Goal: Transaction & Acquisition: Purchase product/service

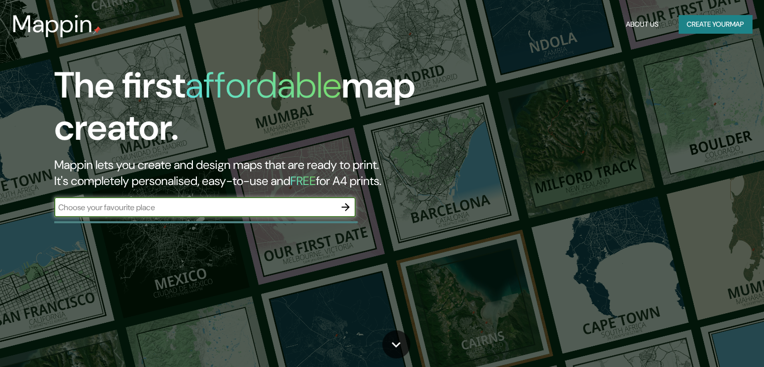
click at [275, 209] on input "text" at bounding box center [194, 207] width 281 height 12
type input "[GEOGRAPHIC_DATA]"
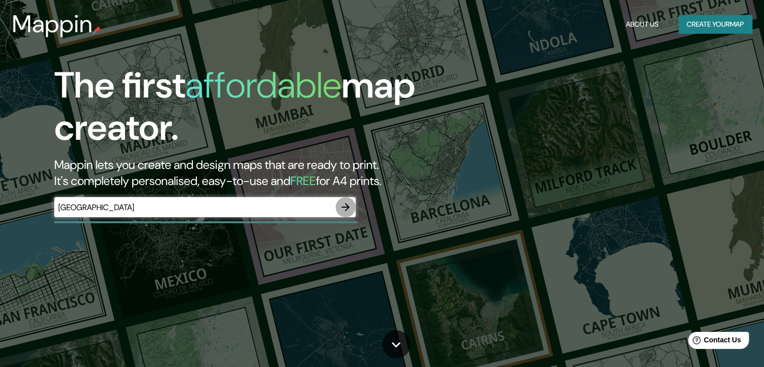
click at [345, 212] on icon "button" at bounding box center [345, 207] width 12 height 12
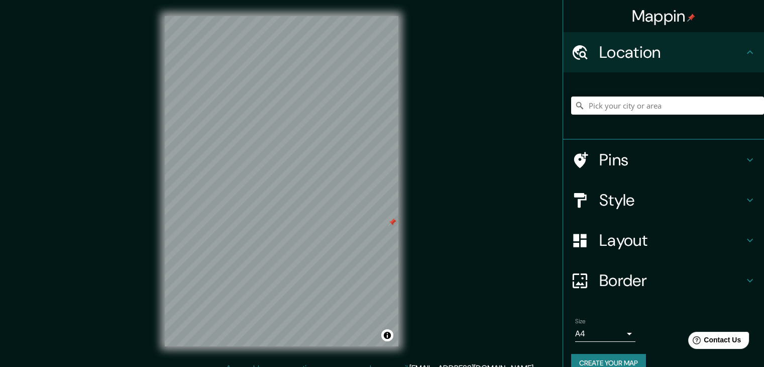
drag, startPoint x: 349, startPoint y: 205, endPoint x: 392, endPoint y: 219, distance: 44.9
click at [392, 219] on div at bounding box center [392, 222] width 8 height 8
click at [616, 151] on h4 "Pins" at bounding box center [671, 160] width 145 height 20
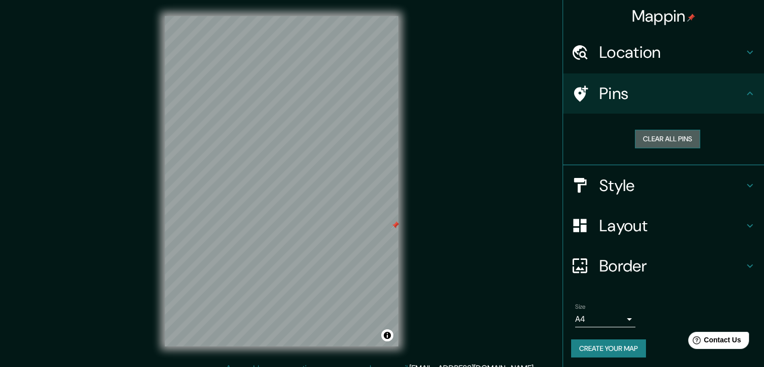
click at [670, 143] on button "Clear all pins" at bounding box center [667, 139] width 65 height 19
click at [711, 39] on div "Location" at bounding box center [663, 52] width 201 height 40
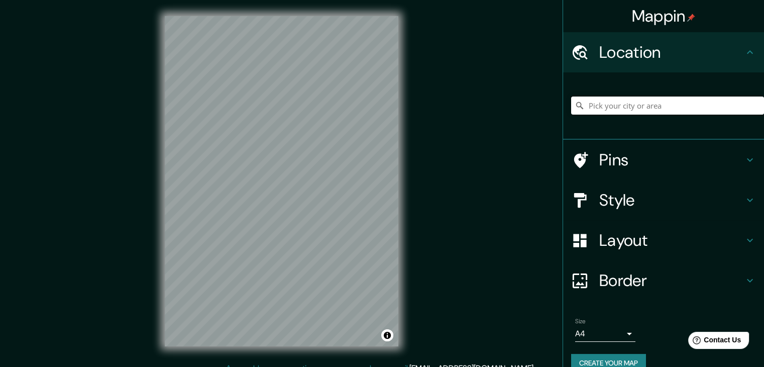
click at [642, 103] on input "Pick your city or area" at bounding box center [667, 105] width 193 height 18
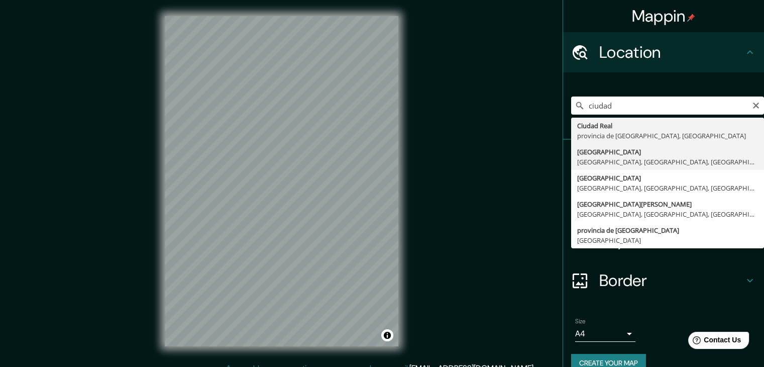
type input "[GEOGRAPHIC_DATA], [GEOGRAPHIC_DATA], [GEOGRAPHIC_DATA], [GEOGRAPHIC_DATA]"
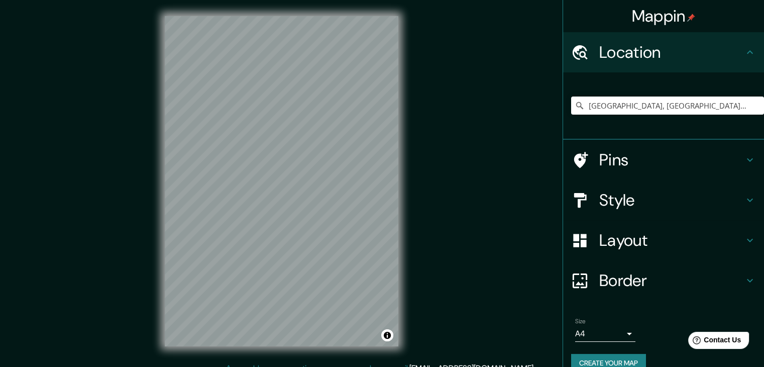
click at [662, 160] on h4 "Pins" at bounding box center [671, 160] width 145 height 20
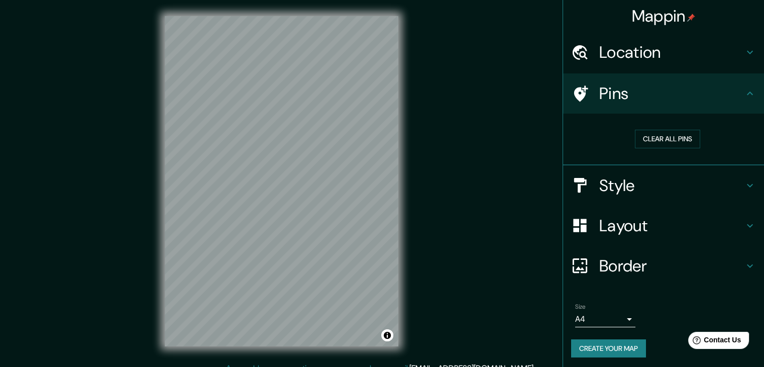
click at [671, 102] on h4 "Pins" at bounding box center [671, 93] width 145 height 20
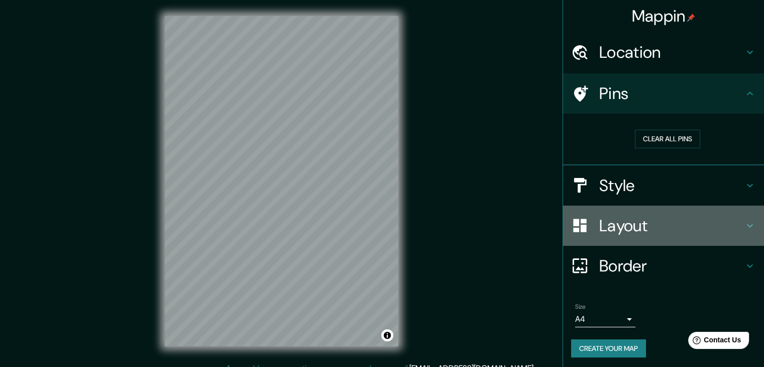
click at [659, 211] on div "Layout" at bounding box center [663, 225] width 201 height 40
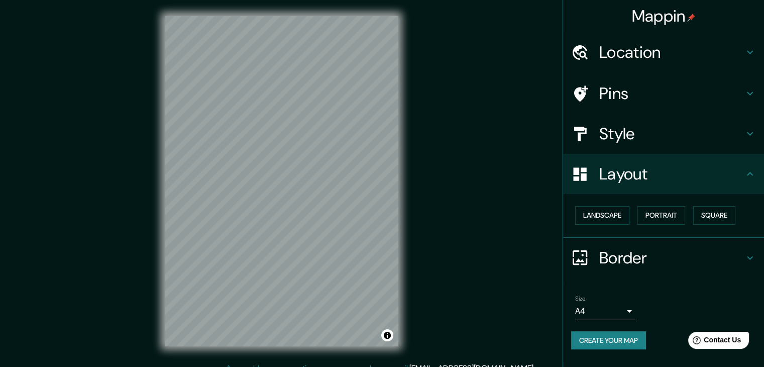
click at [655, 202] on div "Landscape [GEOGRAPHIC_DATA]" at bounding box center [667, 215] width 193 height 27
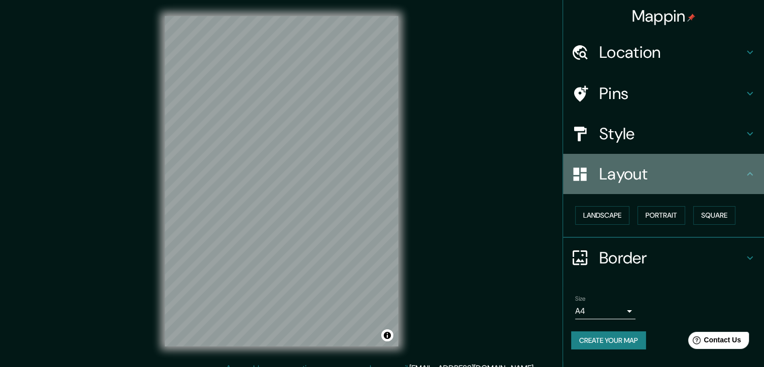
click at [653, 185] on div "Layout" at bounding box center [663, 174] width 201 height 40
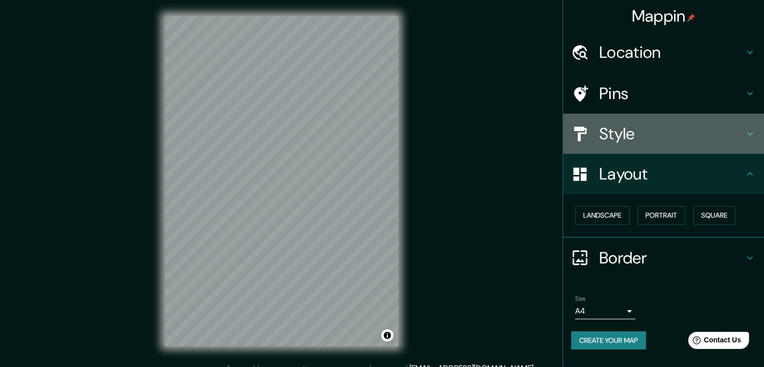
click at [655, 137] on h4 "Style" at bounding box center [671, 134] width 145 height 20
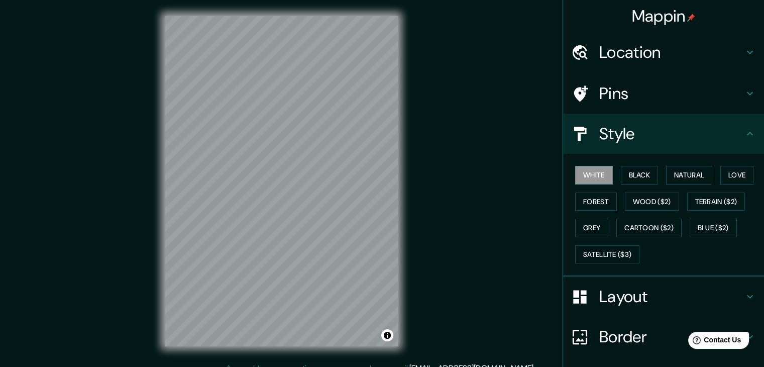
click at [653, 133] on h4 "Style" at bounding box center [671, 134] width 145 height 20
click at [657, 295] on h4 "Layout" at bounding box center [671, 296] width 145 height 20
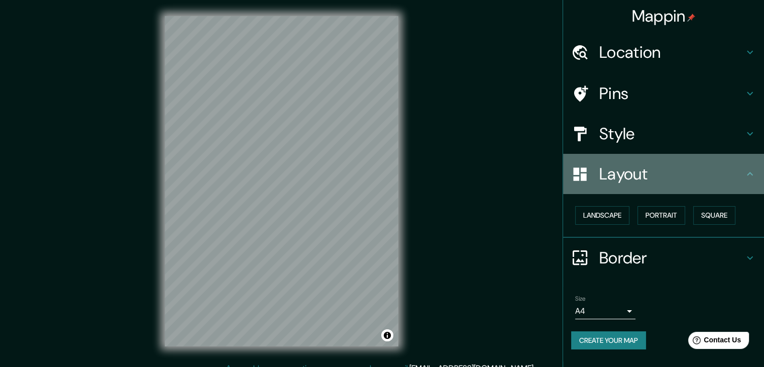
click at [650, 175] on h4 "Layout" at bounding box center [671, 174] width 145 height 20
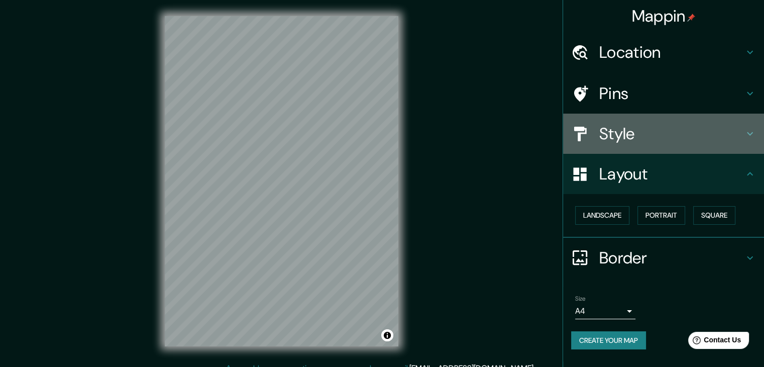
click at [660, 131] on h4 "Style" at bounding box center [671, 134] width 145 height 20
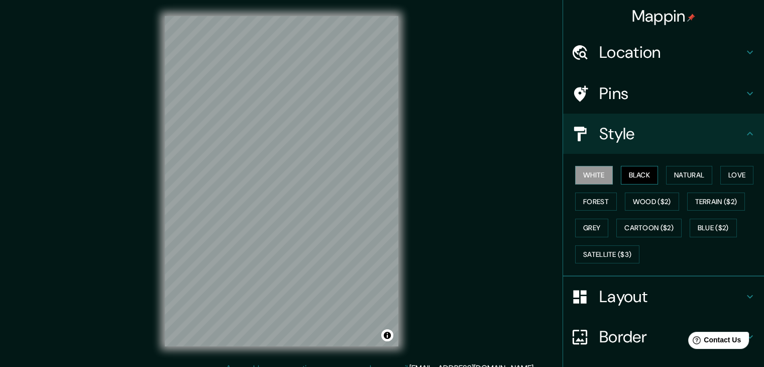
drag, startPoint x: 638, startPoint y: 166, endPoint x: 643, endPoint y: 173, distance: 7.9
click at [643, 172] on button "Black" at bounding box center [640, 175] width 38 height 19
click at [643, 173] on button "Black" at bounding box center [640, 175] width 38 height 19
click at [667, 178] on button "Natural" at bounding box center [689, 175] width 46 height 19
click at [702, 179] on button "Natural" at bounding box center [689, 175] width 46 height 19
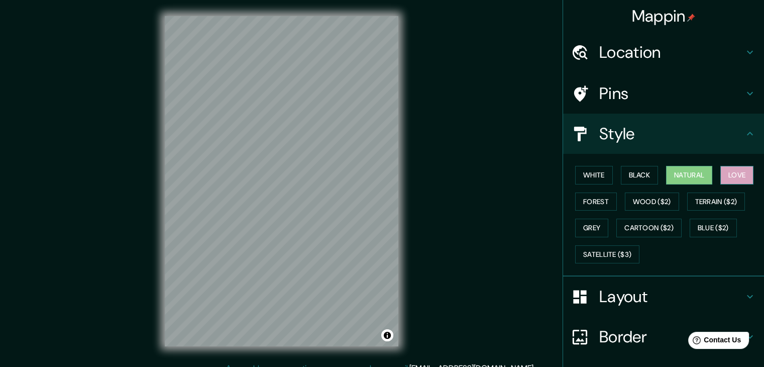
click at [727, 174] on button "Love" at bounding box center [736, 175] width 33 height 19
click at [593, 199] on button "Forest" at bounding box center [596, 201] width 42 height 19
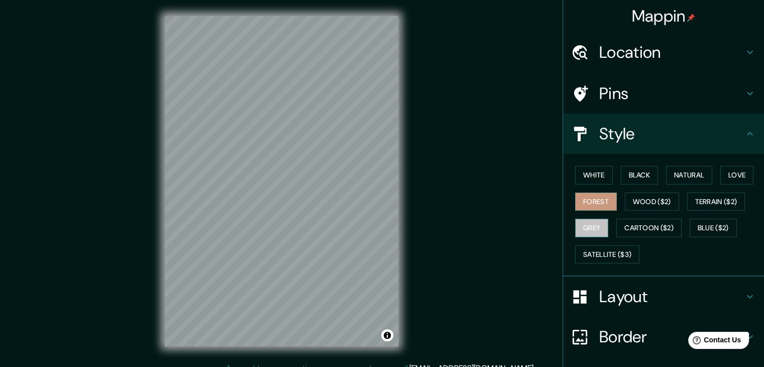
click at [586, 221] on button "Grey" at bounding box center [591, 227] width 33 height 19
click at [660, 288] on h4 "Layout" at bounding box center [671, 296] width 145 height 20
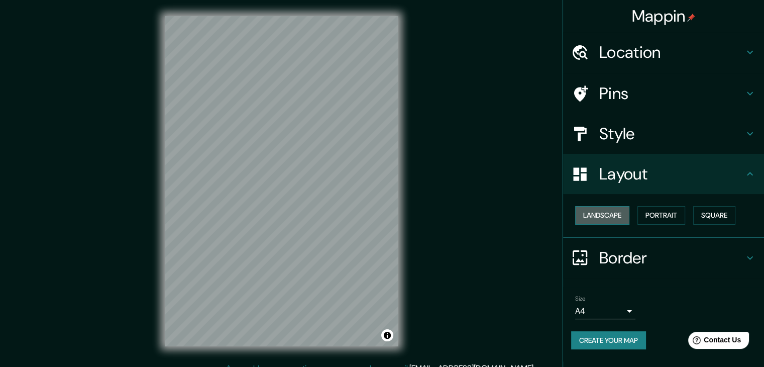
click at [618, 220] on button "Landscape" at bounding box center [602, 215] width 54 height 19
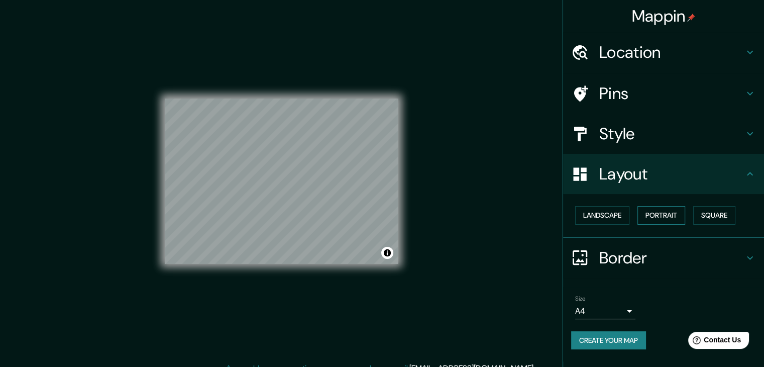
click at [641, 213] on button "Portrait" at bounding box center [661, 215] width 48 height 19
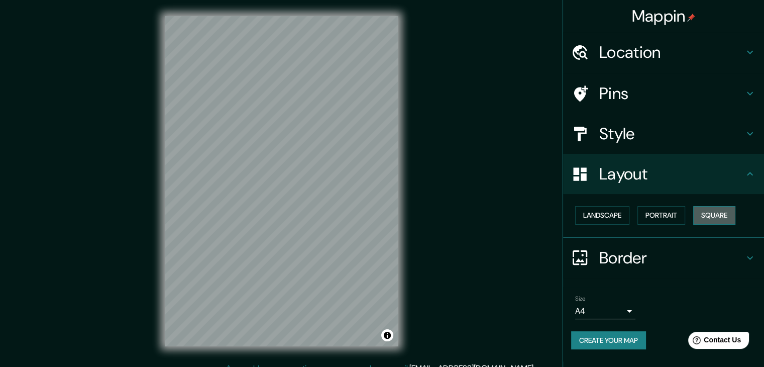
click at [703, 221] on button "Square" at bounding box center [714, 215] width 42 height 19
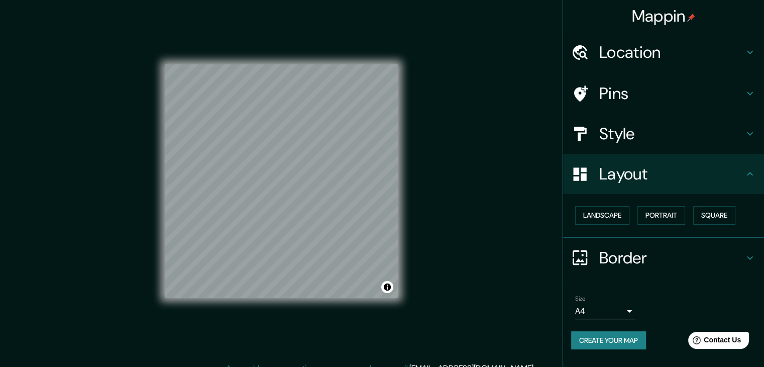
click at [676, 225] on div "Landscape [GEOGRAPHIC_DATA]" at bounding box center [667, 215] width 193 height 27
click at [665, 220] on button "Portrait" at bounding box center [661, 215] width 48 height 19
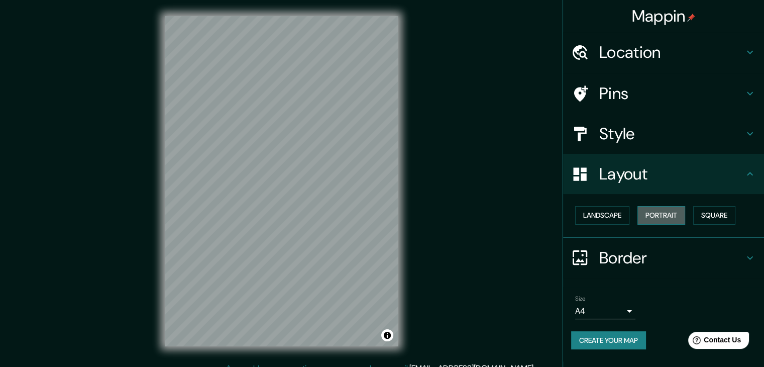
click at [643, 214] on button "Portrait" at bounding box center [661, 215] width 48 height 19
click at [620, 212] on button "Landscape" at bounding box center [602, 215] width 54 height 19
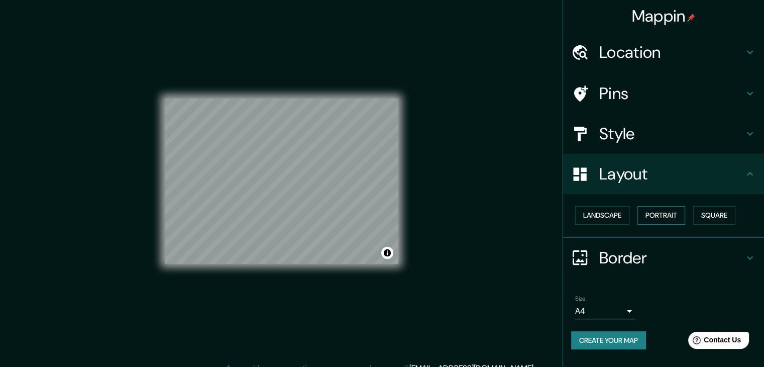
click at [642, 219] on button "Portrait" at bounding box center [661, 215] width 48 height 19
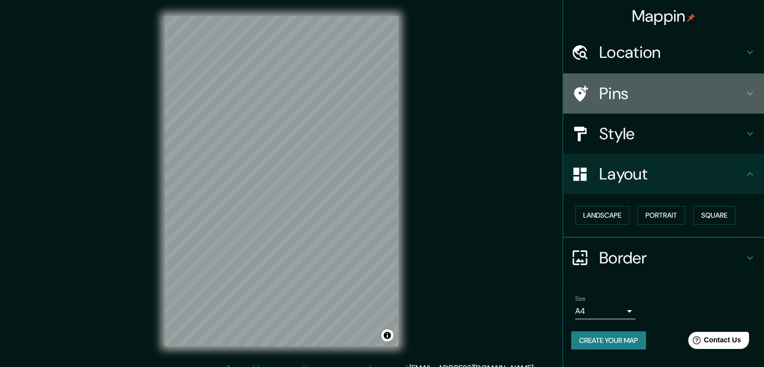
click at [651, 90] on h4 "Pins" at bounding box center [671, 93] width 145 height 20
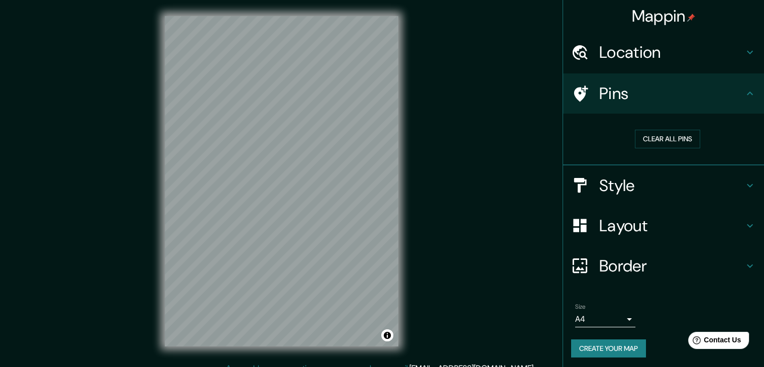
click at [651, 89] on h4 "Pins" at bounding box center [671, 93] width 145 height 20
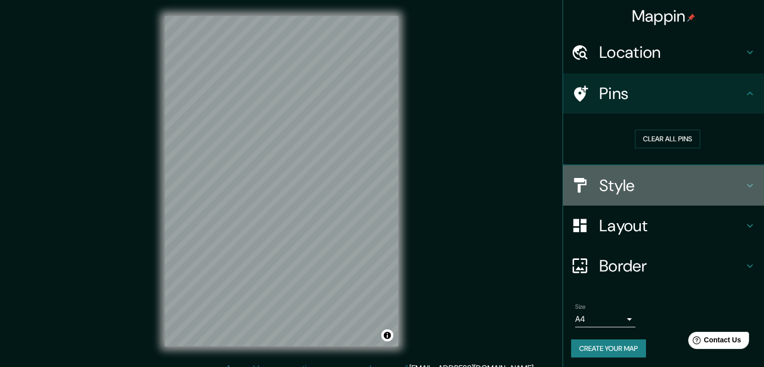
click at [649, 187] on h4 "Style" at bounding box center [671, 185] width 145 height 20
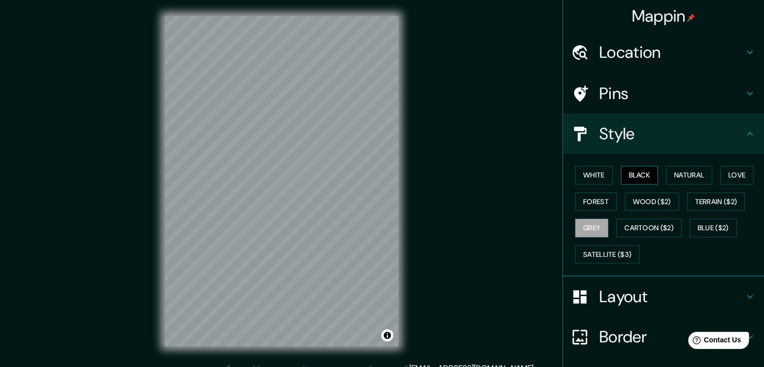
click at [643, 177] on button "Black" at bounding box center [640, 175] width 38 height 19
click at [604, 177] on button "White" at bounding box center [594, 175] width 38 height 19
click at [601, 197] on button "Forest" at bounding box center [596, 201] width 42 height 19
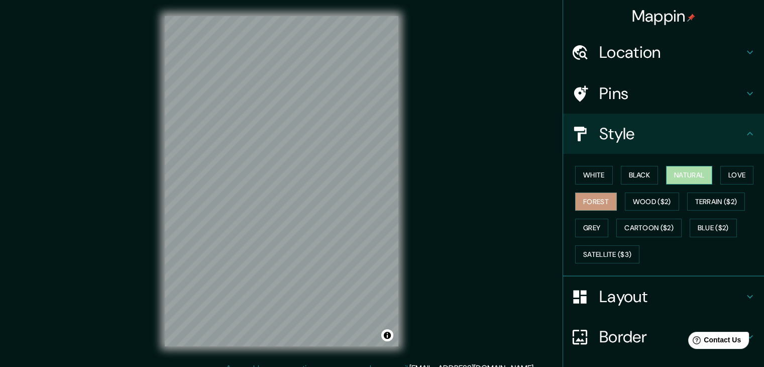
click at [684, 171] on button "Natural" at bounding box center [689, 175] width 46 height 19
click at [721, 170] on button "Love" at bounding box center [736, 175] width 33 height 19
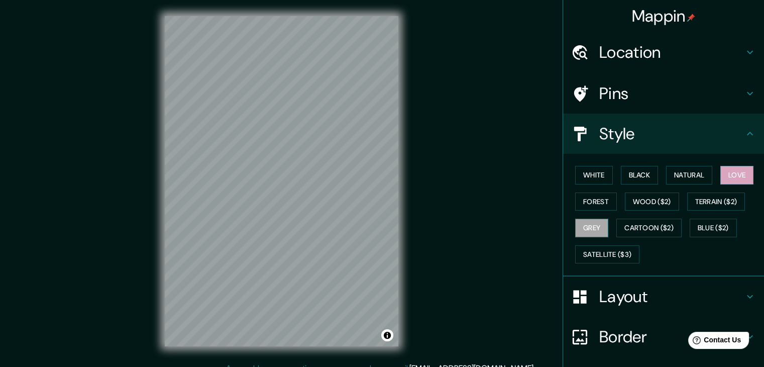
click at [595, 225] on button "Grey" at bounding box center [591, 227] width 33 height 19
click at [623, 169] on button "Black" at bounding box center [640, 175] width 38 height 19
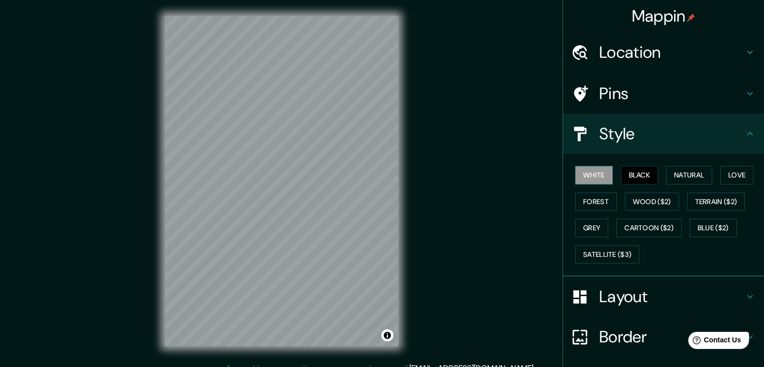
click at [603, 175] on button "White" at bounding box center [594, 175] width 38 height 19
click at [598, 200] on button "Forest" at bounding box center [596, 201] width 42 height 19
click at [598, 179] on button "White" at bounding box center [594, 175] width 38 height 19
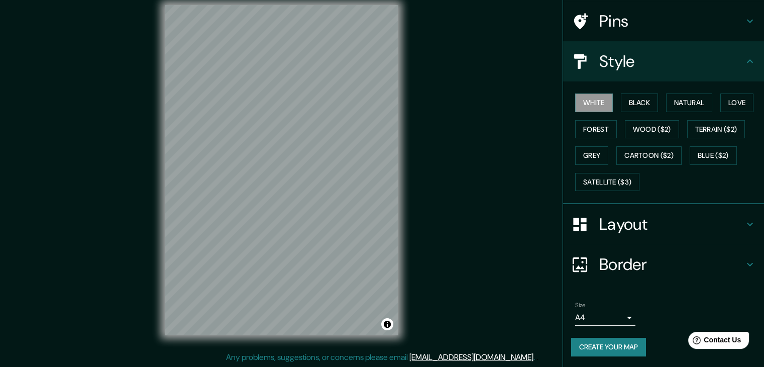
scroll to position [12, 0]
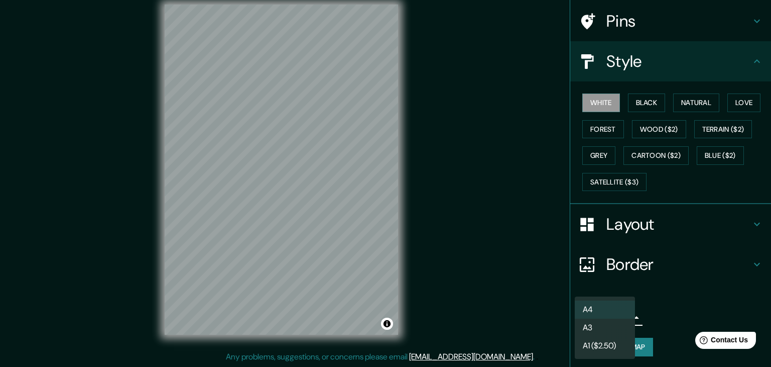
click at [609, 320] on body "Mappin Location [GEOGRAPHIC_DATA], [GEOGRAPHIC_DATA], [GEOGRAPHIC_DATA], [GEOGR…" at bounding box center [385, 171] width 771 height 367
click at [601, 326] on li "A3" at bounding box center [605, 327] width 60 height 18
type input "a4"
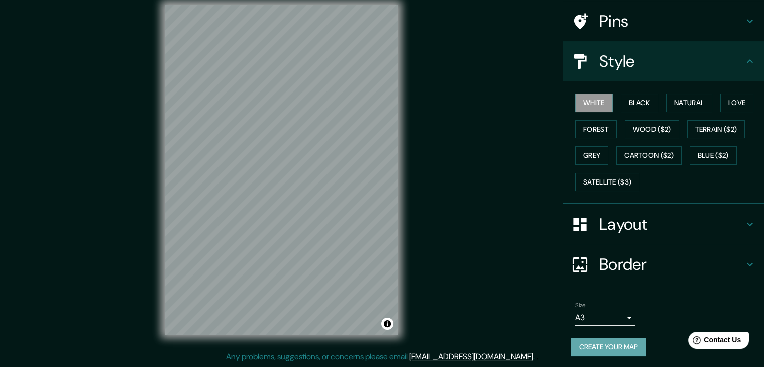
click at [619, 340] on button "Create your map" at bounding box center [608, 346] width 75 height 19
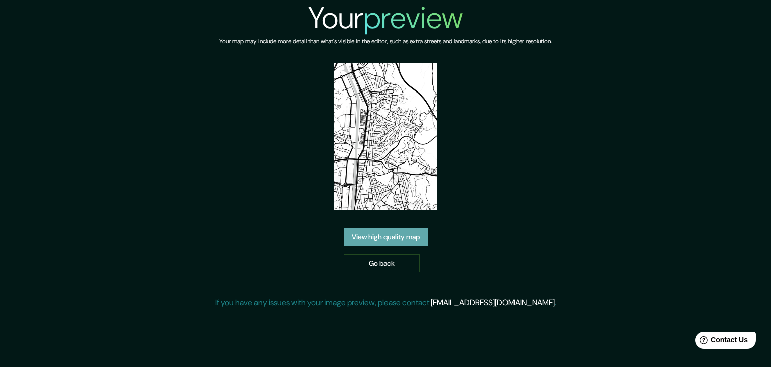
click at [420, 236] on link "View high quality map" at bounding box center [386, 236] width 84 height 19
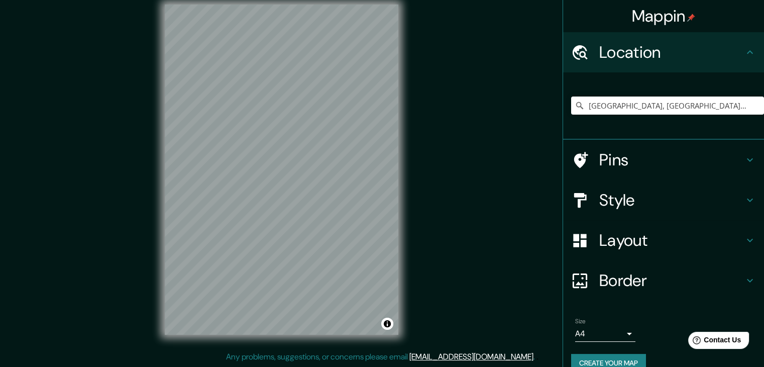
click at [620, 327] on body "Mappin Location [GEOGRAPHIC_DATA], [GEOGRAPHIC_DATA], [GEOGRAPHIC_DATA], [GEOGR…" at bounding box center [382, 171] width 764 height 367
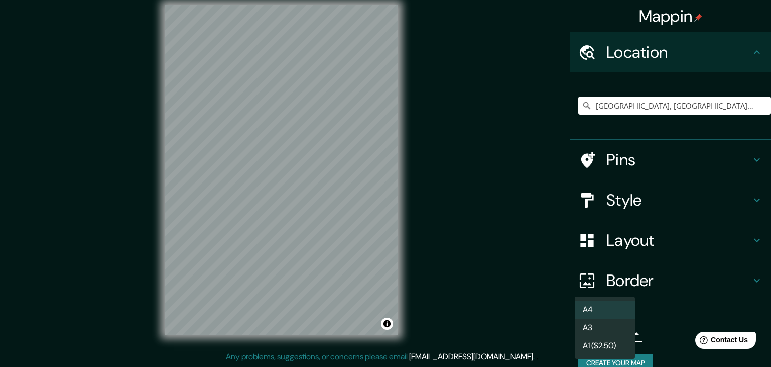
click at [605, 335] on li "A3" at bounding box center [605, 327] width 60 height 18
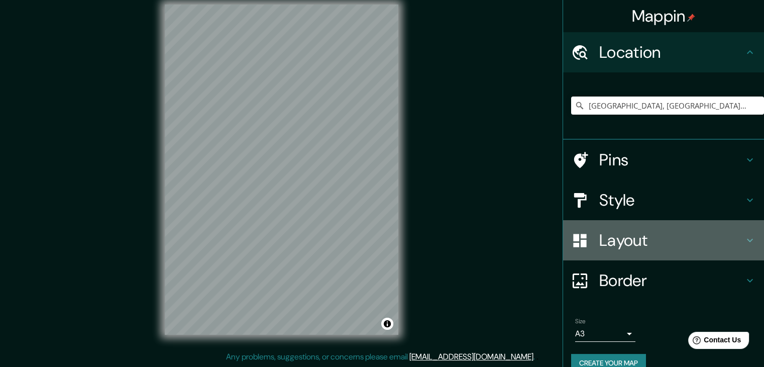
click at [641, 235] on h4 "Layout" at bounding box center [671, 240] width 145 height 20
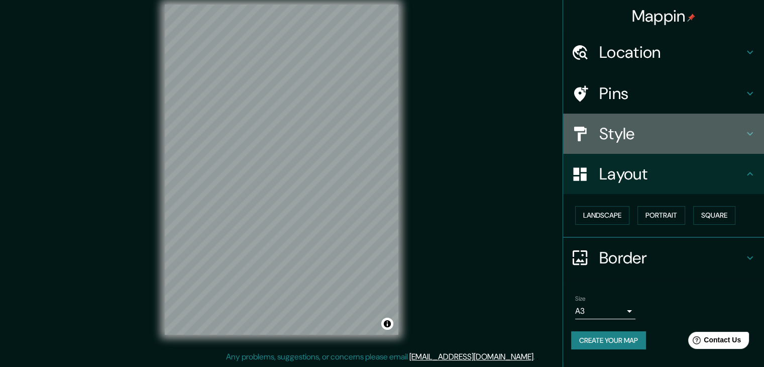
click at [662, 128] on h4 "Style" at bounding box center [671, 134] width 145 height 20
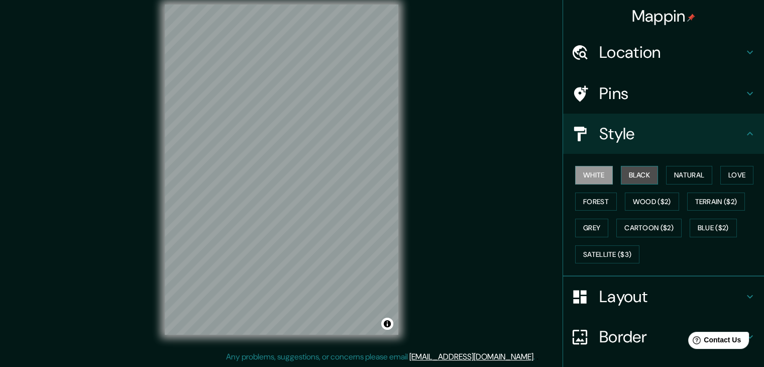
click at [641, 175] on button "Black" at bounding box center [640, 175] width 38 height 19
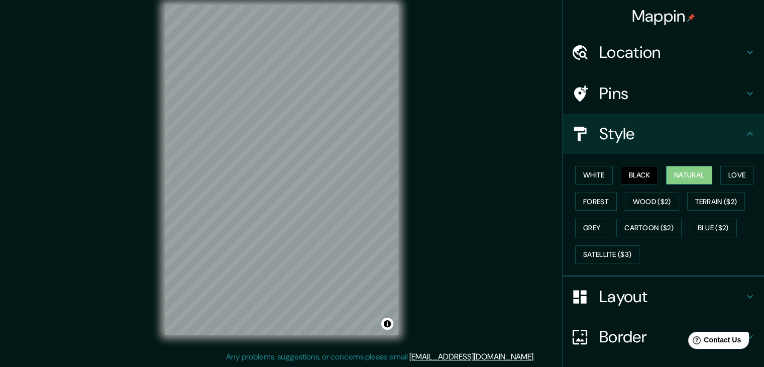
click at [686, 167] on button "Natural" at bounding box center [689, 175] width 46 height 19
click at [727, 177] on button "Love" at bounding box center [736, 175] width 33 height 19
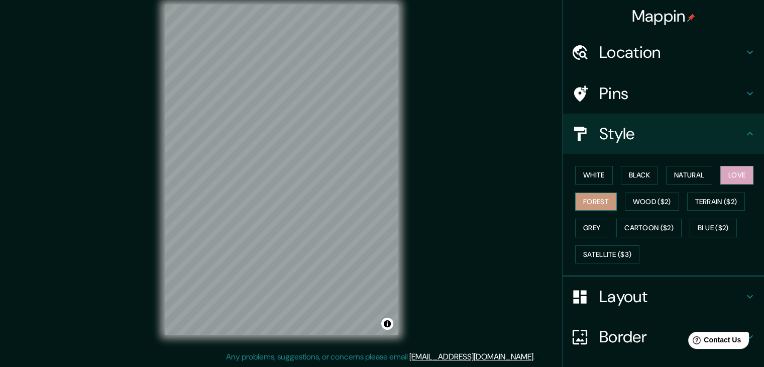
click at [591, 200] on button "Forest" at bounding box center [596, 201] width 42 height 19
click at [594, 224] on button "Grey" at bounding box center [591, 227] width 33 height 19
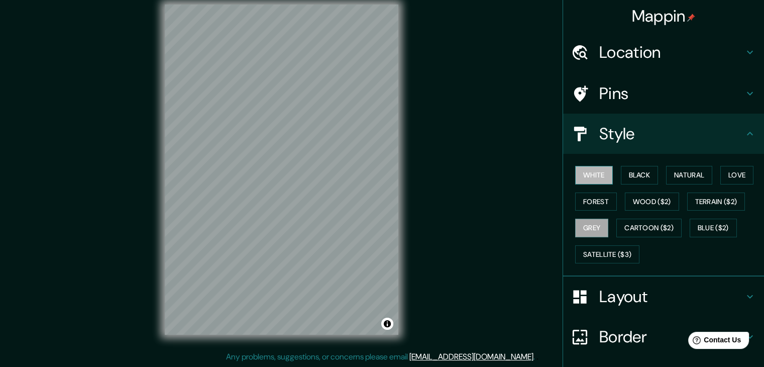
click at [601, 182] on button "White" at bounding box center [594, 175] width 38 height 19
click at [622, 177] on button "Black" at bounding box center [640, 175] width 38 height 19
click at [588, 178] on button "White" at bounding box center [594, 175] width 38 height 19
click at [593, 229] on button "Grey" at bounding box center [591, 227] width 33 height 19
click at [704, 223] on button "Blue ($2)" at bounding box center [712, 227] width 47 height 19
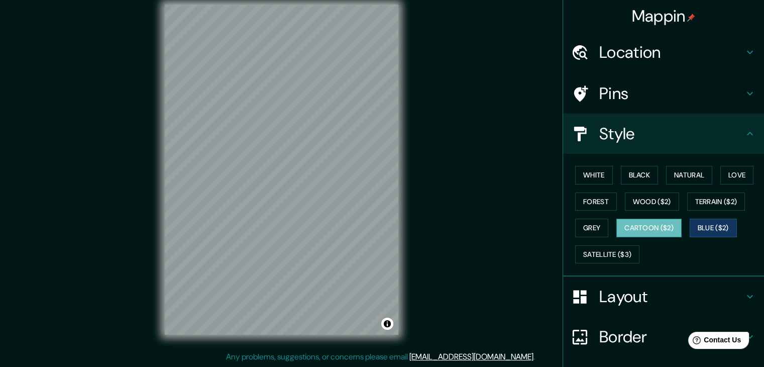
click at [651, 227] on button "Cartoon ($2)" at bounding box center [648, 227] width 65 height 19
click at [598, 260] on button "Satellite ($3)" at bounding box center [607, 254] width 64 height 19
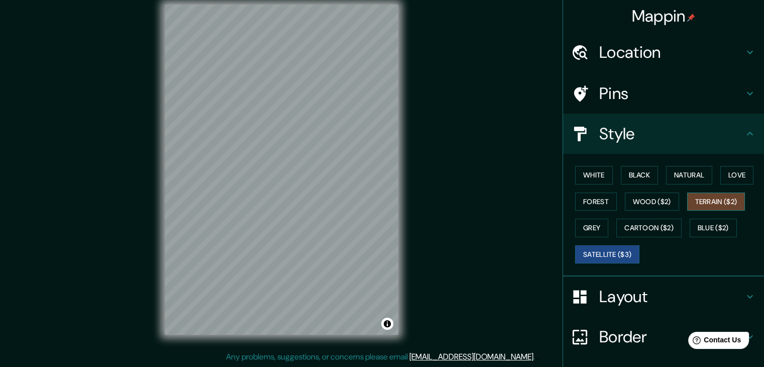
click at [719, 202] on button "Terrain ($2)" at bounding box center [716, 201] width 58 height 19
click at [643, 199] on button "Wood ($2)" at bounding box center [652, 201] width 54 height 19
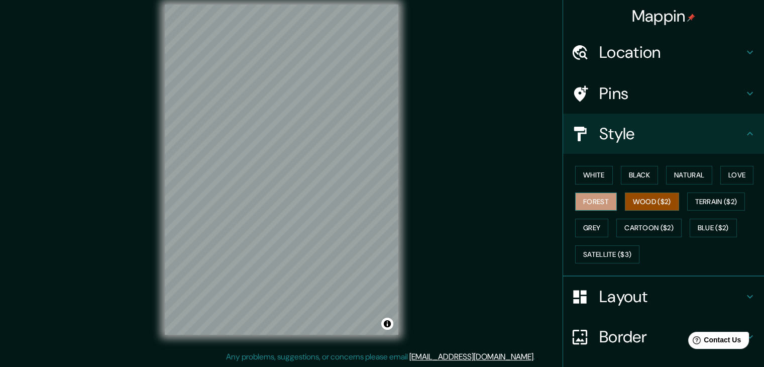
click at [584, 207] on button "Forest" at bounding box center [596, 201] width 42 height 19
click at [584, 197] on button "Forest" at bounding box center [596, 201] width 42 height 19
click at [726, 180] on button "Love" at bounding box center [736, 175] width 33 height 19
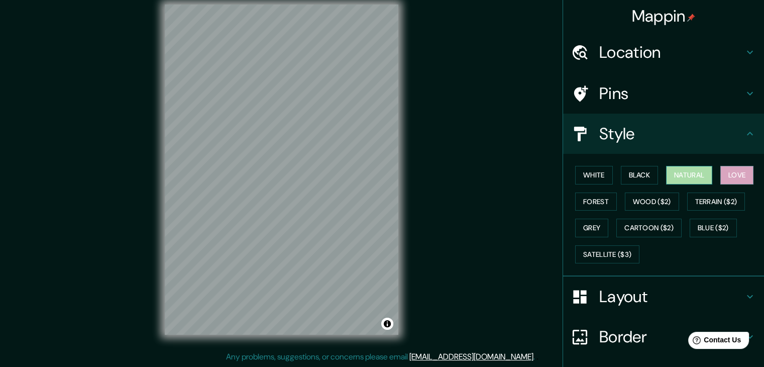
click at [693, 181] on button "Natural" at bounding box center [689, 175] width 46 height 19
click at [647, 180] on button "Black" at bounding box center [640, 175] width 38 height 19
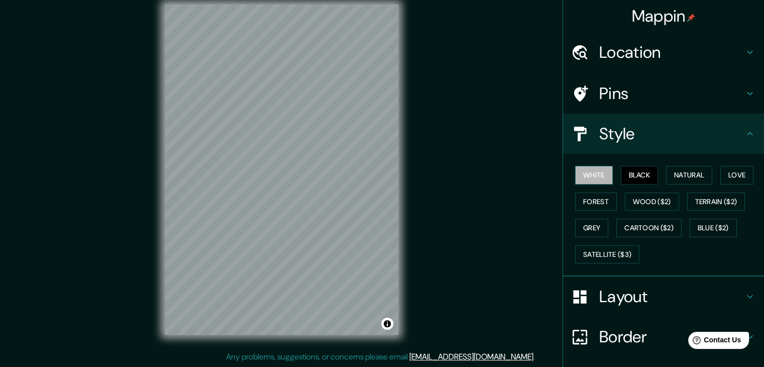
click at [601, 173] on button "White" at bounding box center [594, 175] width 38 height 19
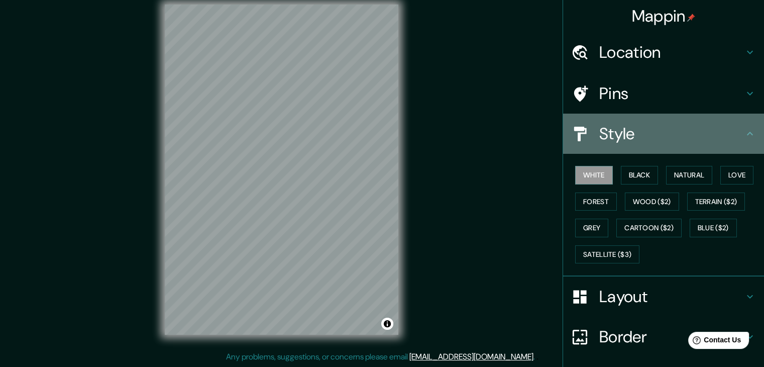
click at [619, 135] on h4 "Style" at bounding box center [671, 134] width 145 height 20
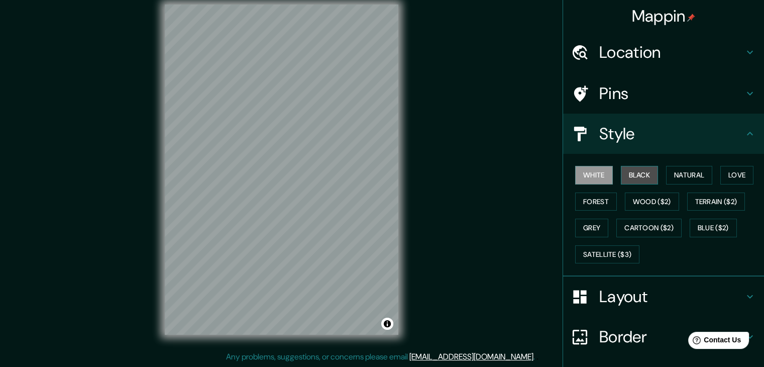
drag, startPoint x: 625, startPoint y: 179, endPoint x: 649, endPoint y: 178, distance: 23.6
click at [629, 181] on button "Black" at bounding box center [640, 175] width 38 height 19
click at [696, 185] on div "White Black Natural Love Forest Wood ($2) Terrain ($2) Grey Cartoon ($2) Blue (…" at bounding box center [667, 214] width 193 height 105
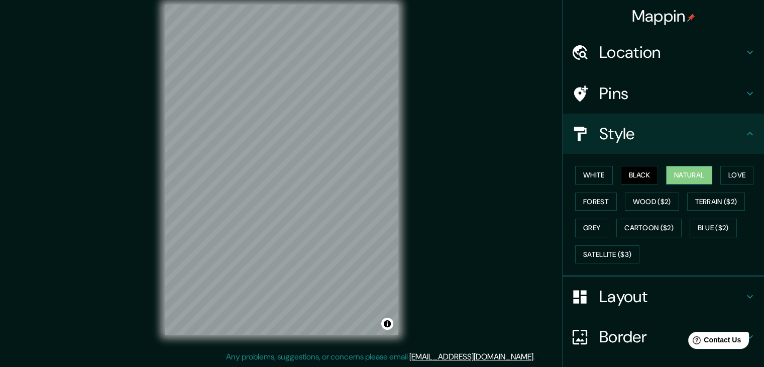
click at [671, 169] on button "Natural" at bounding box center [689, 175] width 46 height 19
click at [732, 176] on button "Love" at bounding box center [736, 175] width 33 height 19
click at [697, 170] on button "Natural" at bounding box center [689, 175] width 46 height 19
click at [638, 169] on button "Black" at bounding box center [640, 175] width 38 height 19
click at [610, 176] on div "White Black Natural Love Forest Wood ($2) Terrain ($2) Grey Cartoon ($2) Blue (…" at bounding box center [667, 214] width 193 height 105
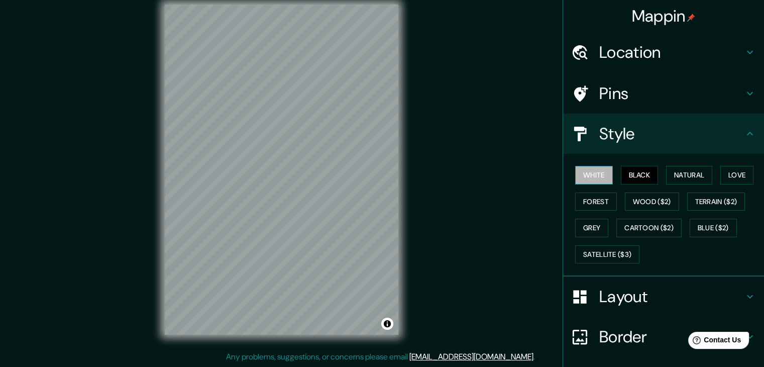
click at [593, 180] on button "White" at bounding box center [594, 175] width 38 height 19
click at [585, 212] on div "White Black Natural Love Forest Wood ($2) Terrain ($2) Grey Cartoon ($2) Blue (…" at bounding box center [667, 214] width 193 height 105
click at [578, 207] on button "Forest" at bounding box center [596, 201] width 42 height 19
click at [584, 231] on button "Grey" at bounding box center [591, 227] width 33 height 19
click at [585, 209] on div "White Black Natural Love Forest Wood ($2) Terrain ($2) Grey Cartoon ($2) Blue (…" at bounding box center [667, 214] width 193 height 105
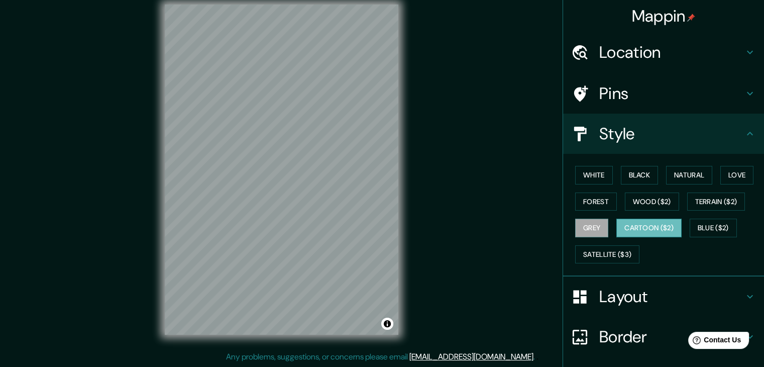
click at [620, 218] on button "Cartoon ($2)" at bounding box center [648, 227] width 65 height 19
click at [702, 227] on button "Blue ($2)" at bounding box center [712, 227] width 47 height 19
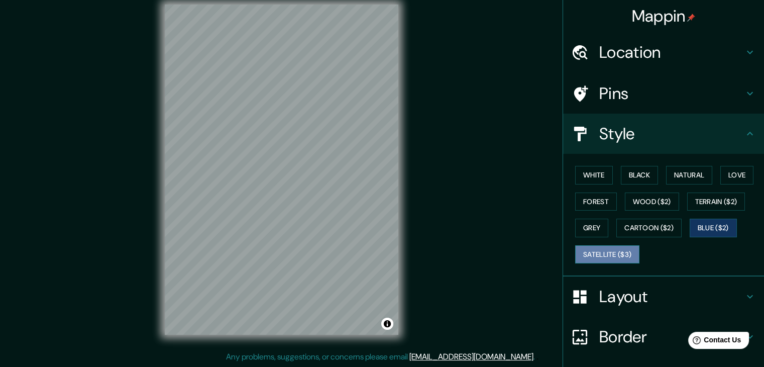
click at [575, 254] on button "Satellite ($3)" at bounding box center [607, 254] width 64 height 19
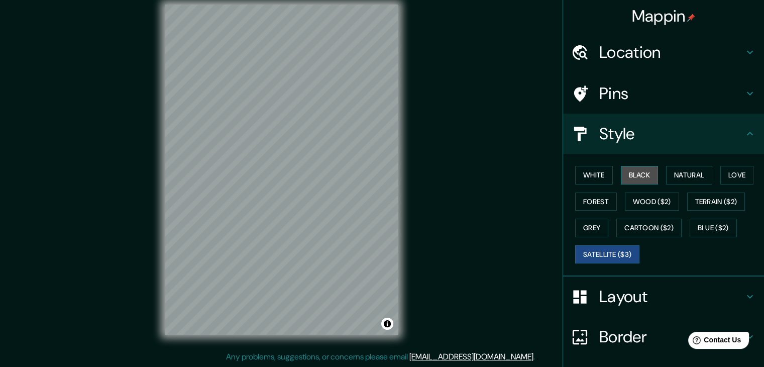
click at [639, 174] on button "Black" at bounding box center [640, 175] width 38 height 19
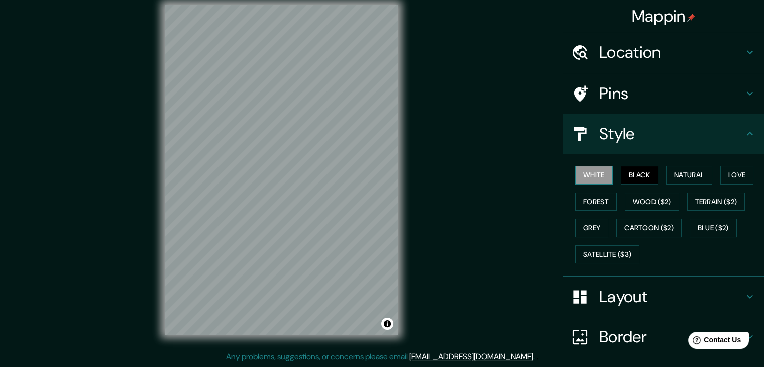
click at [599, 177] on button "White" at bounding box center [594, 175] width 38 height 19
click at [641, 171] on button "Black" at bounding box center [640, 175] width 38 height 19
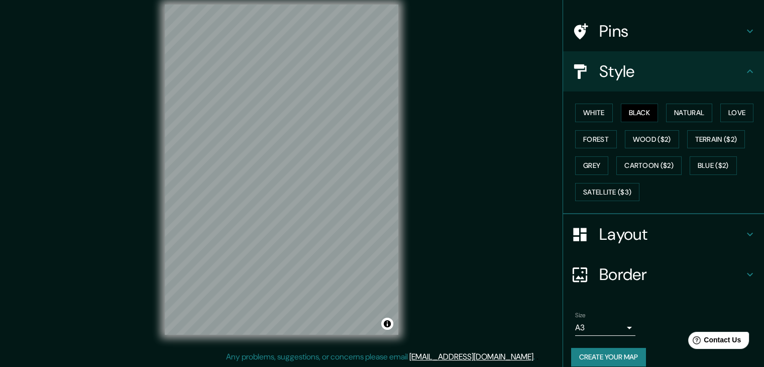
scroll to position [72, 0]
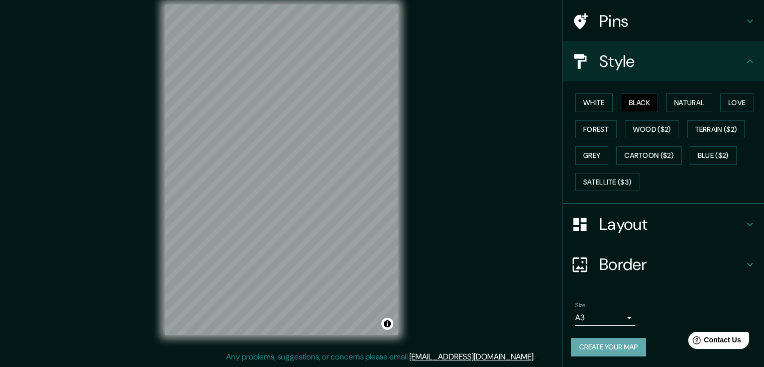
click at [582, 343] on button "Create your map" at bounding box center [608, 346] width 75 height 19
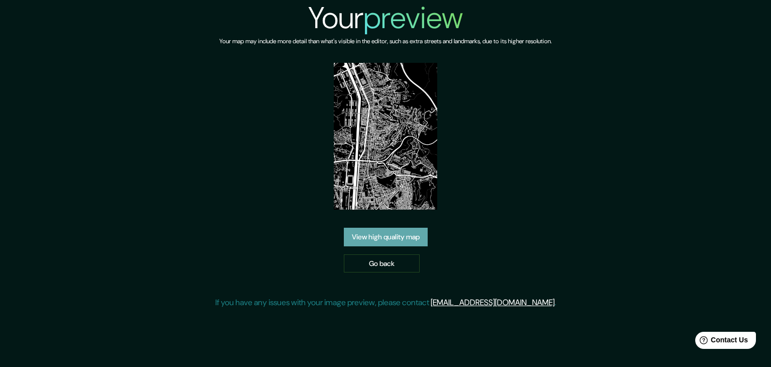
click at [405, 236] on link "View high quality map" at bounding box center [386, 236] width 84 height 19
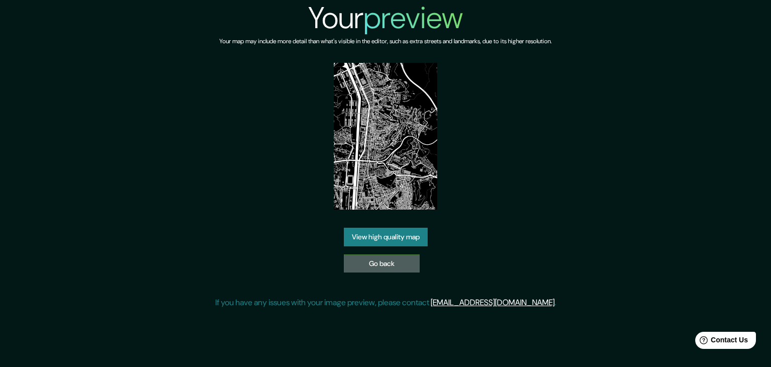
click at [392, 263] on link "Go back" at bounding box center [382, 263] width 76 height 19
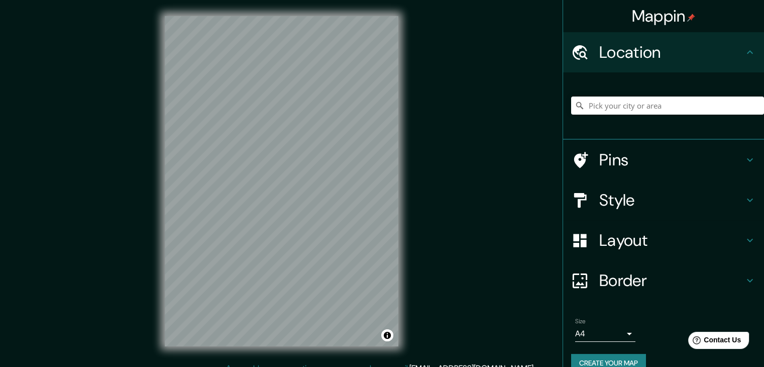
click at [455, 213] on div "Mappin Location Pins Style Layout Border Choose a border. Hint : you can make l…" at bounding box center [382, 189] width 764 height 378
click at [629, 192] on h4 "Style" at bounding box center [671, 200] width 145 height 20
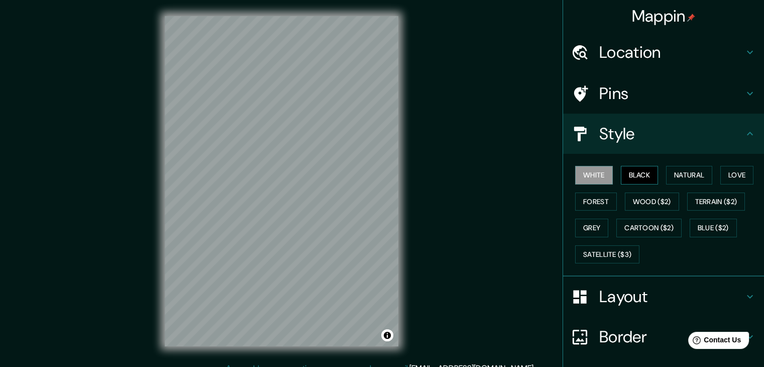
click at [622, 175] on button "Black" at bounding box center [640, 175] width 38 height 19
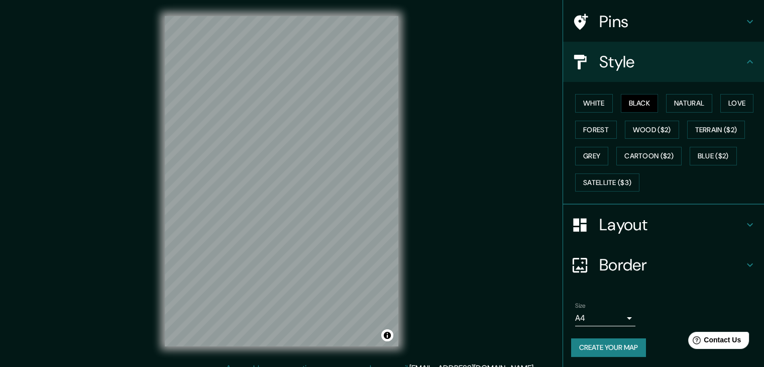
scroll to position [72, 0]
click at [598, 311] on body "Mappin Location Pins Style White Black Natural Love Forest Wood ($2) Terrain ($…" at bounding box center [382, 183] width 764 height 367
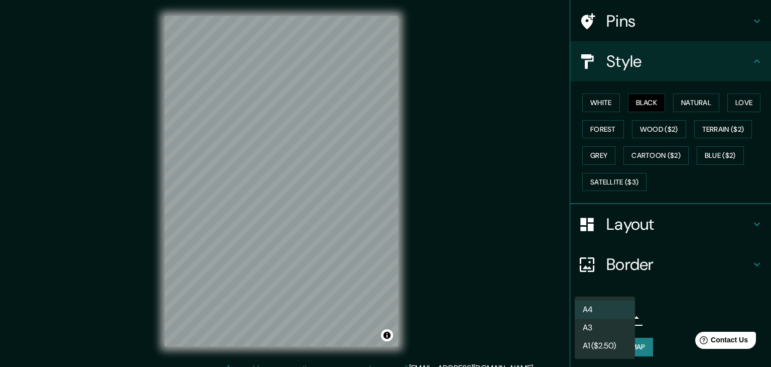
click at [591, 328] on li "A3" at bounding box center [605, 327] width 60 height 18
type input "a4"
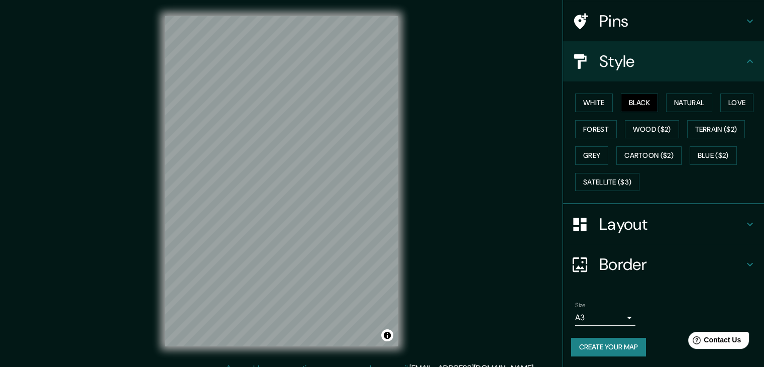
click at [596, 342] on button "Create your map" at bounding box center [608, 346] width 75 height 19
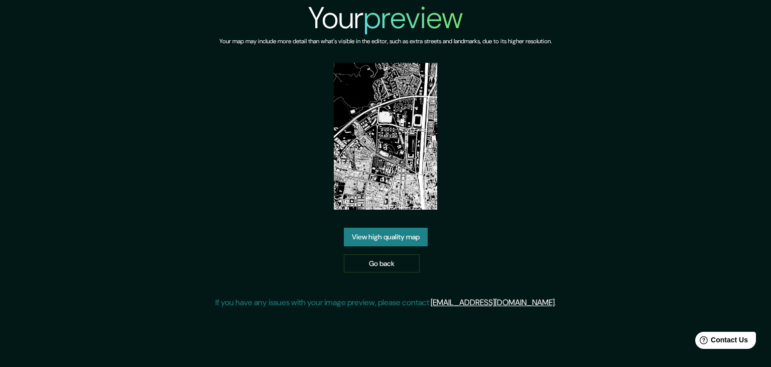
click at [408, 242] on link "View high quality map" at bounding box center [386, 236] width 84 height 19
